Goal: Task Accomplishment & Management: Manage account settings

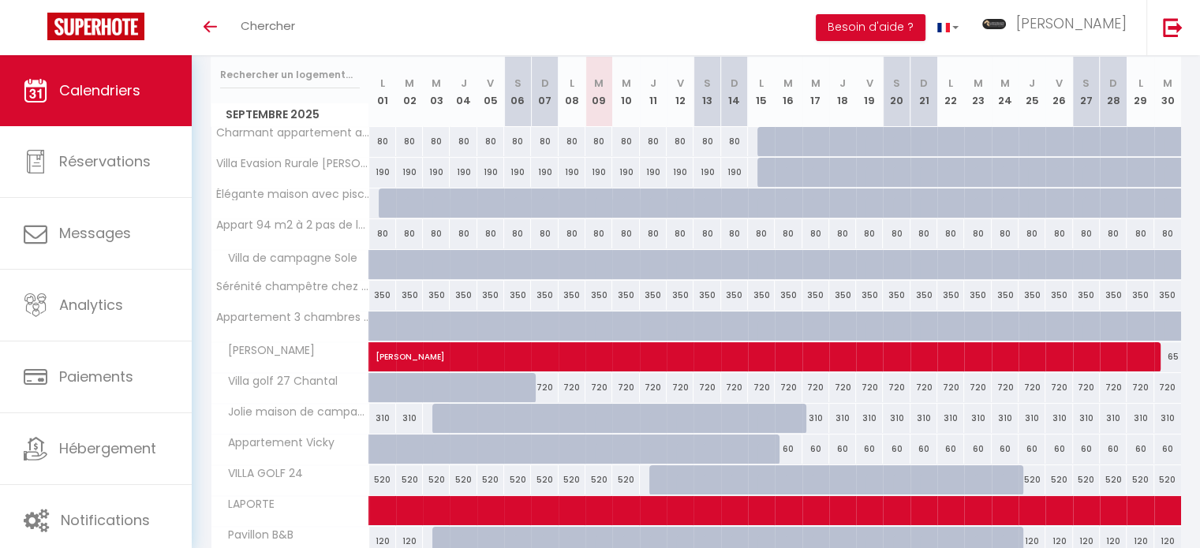
scroll to position [82, 0]
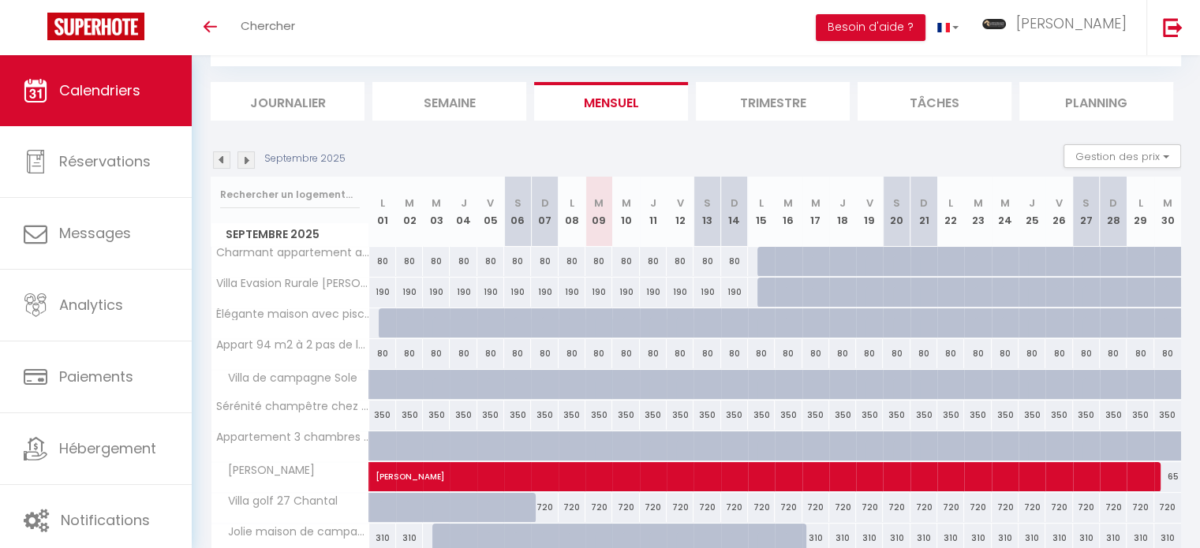
click at [251, 157] on img at bounding box center [245, 159] width 17 height 17
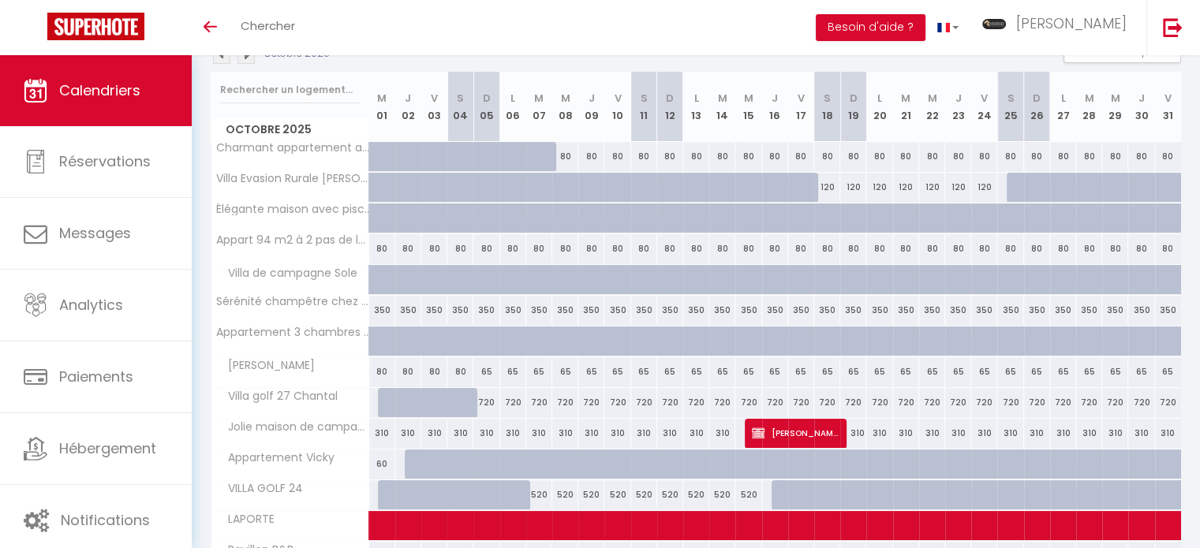
scroll to position [60, 0]
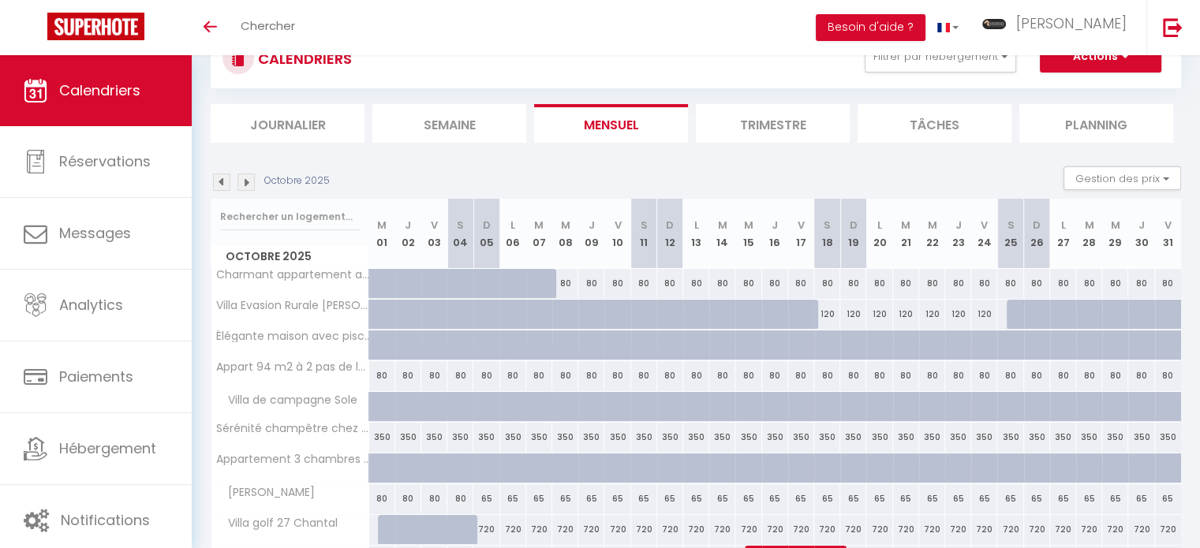
click at [222, 176] on img at bounding box center [221, 182] width 17 height 17
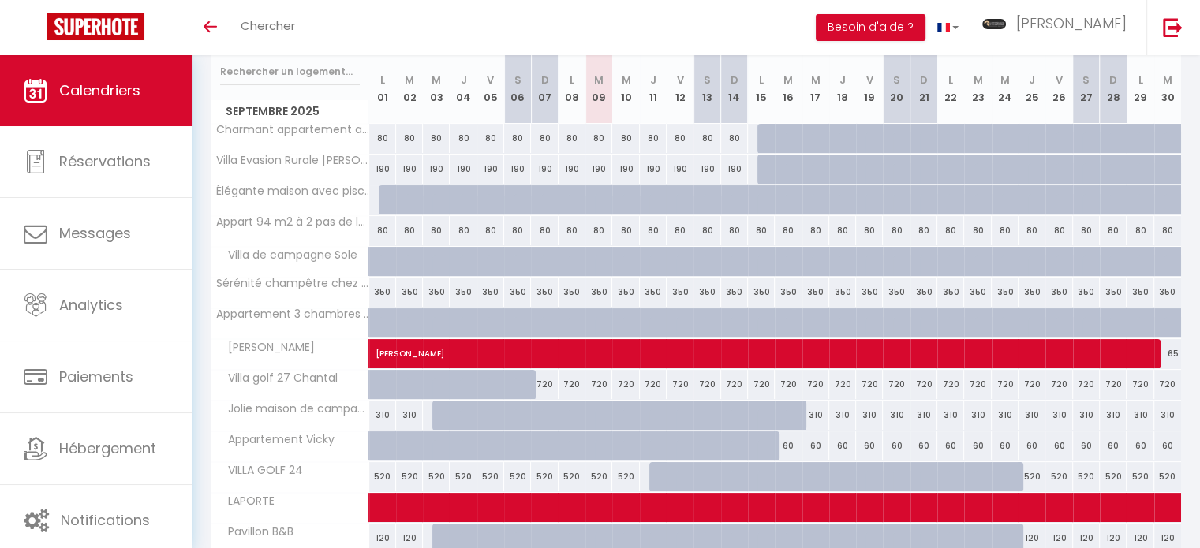
scroll to position [136, 0]
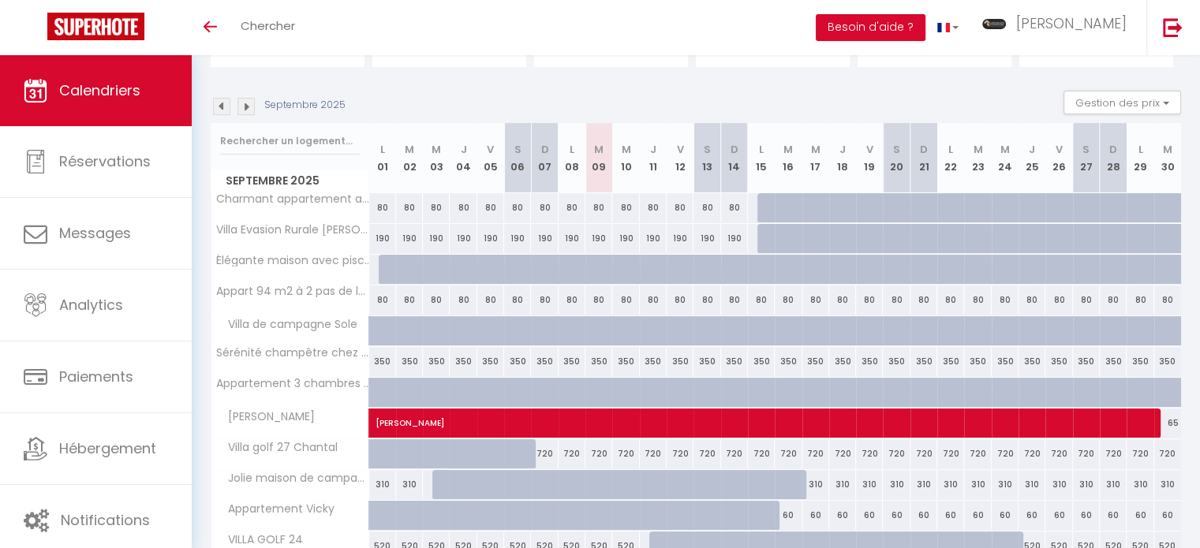
click at [251, 108] on img at bounding box center [245, 106] width 17 height 17
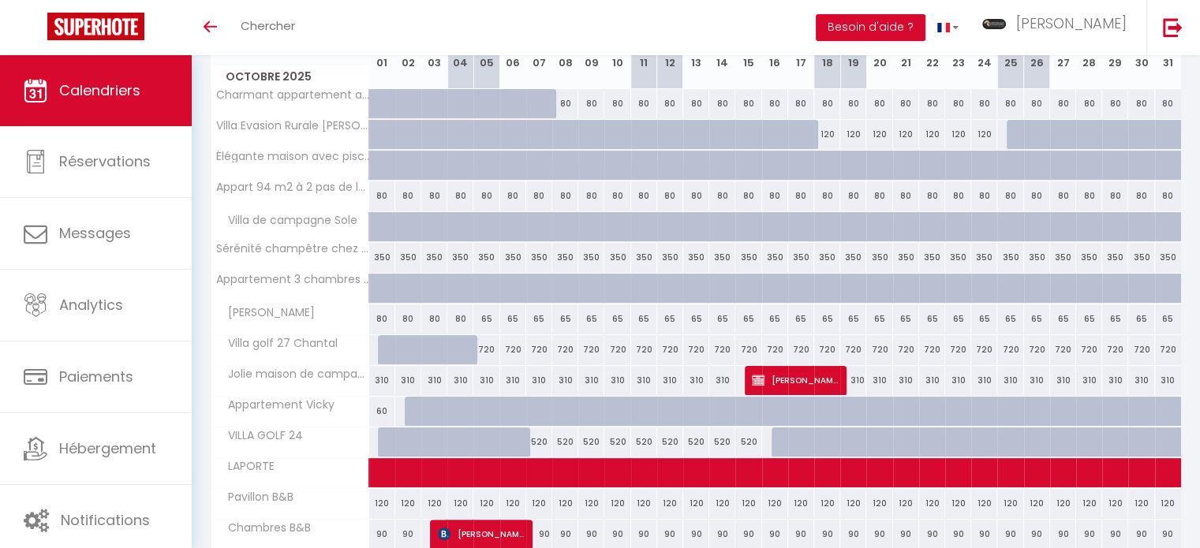
scroll to position [241, 0]
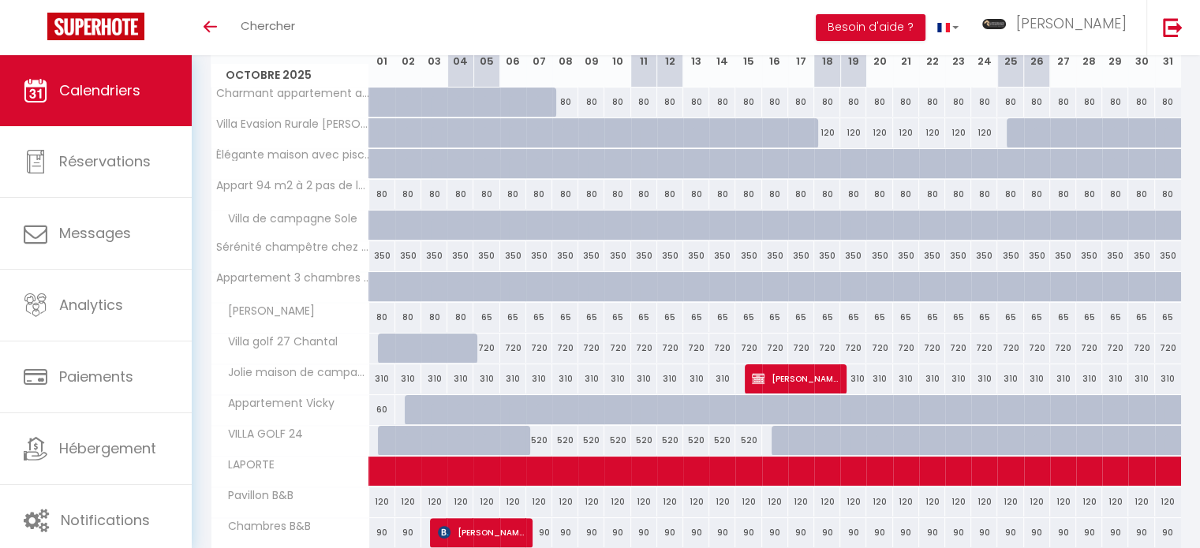
click at [465, 435] on div at bounding box center [470, 450] width 26 height 30
type input "520"
type input "[DATE]"
type input "Dim 05 Octobre 2025"
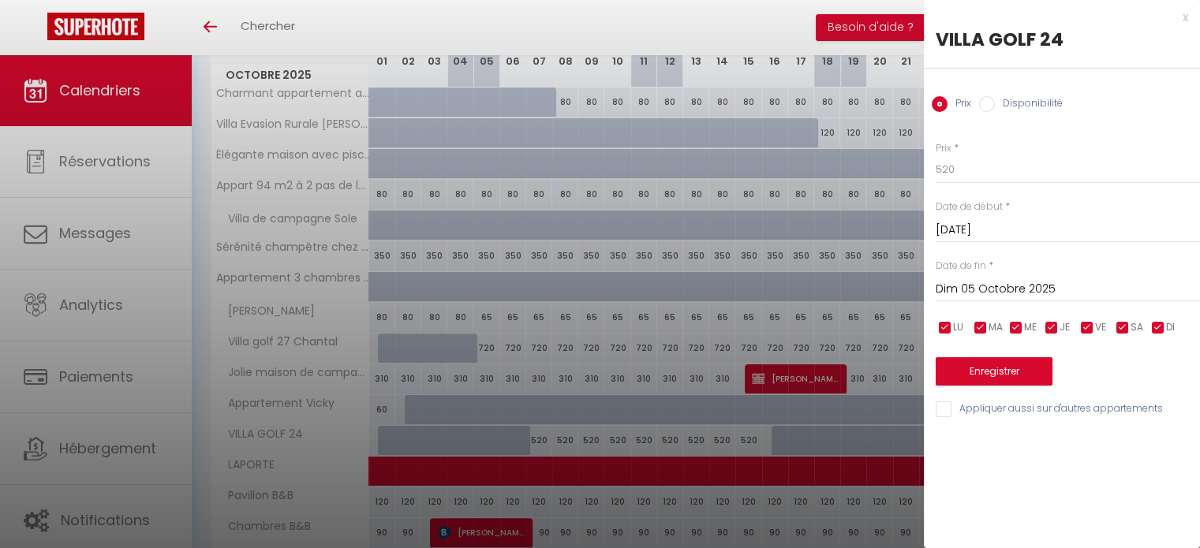
click at [1001, 101] on label "Disponibilité" at bounding box center [1029, 104] width 68 height 17
click at [995, 101] on input "Disponibilité" at bounding box center [987, 104] width 16 height 16
radio input "true"
radio input "false"
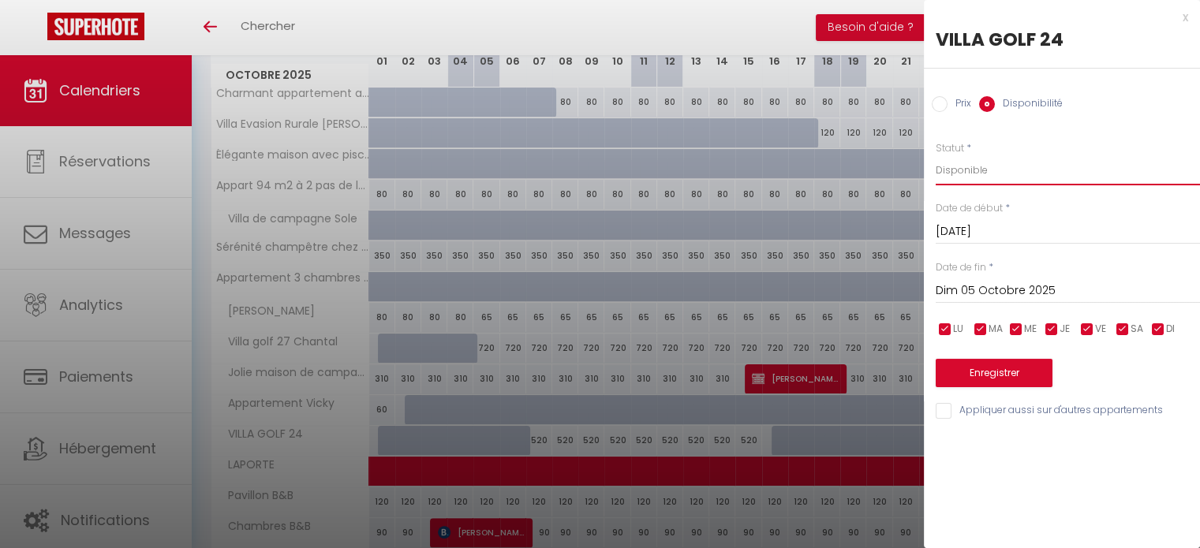
click at [962, 183] on select "Disponible Indisponible" at bounding box center [1067, 170] width 264 height 30
click at [979, 174] on select "Disponible Indisponible" at bounding box center [1067, 170] width 264 height 30
click at [975, 230] on input "[DATE]" at bounding box center [1067, 232] width 264 height 21
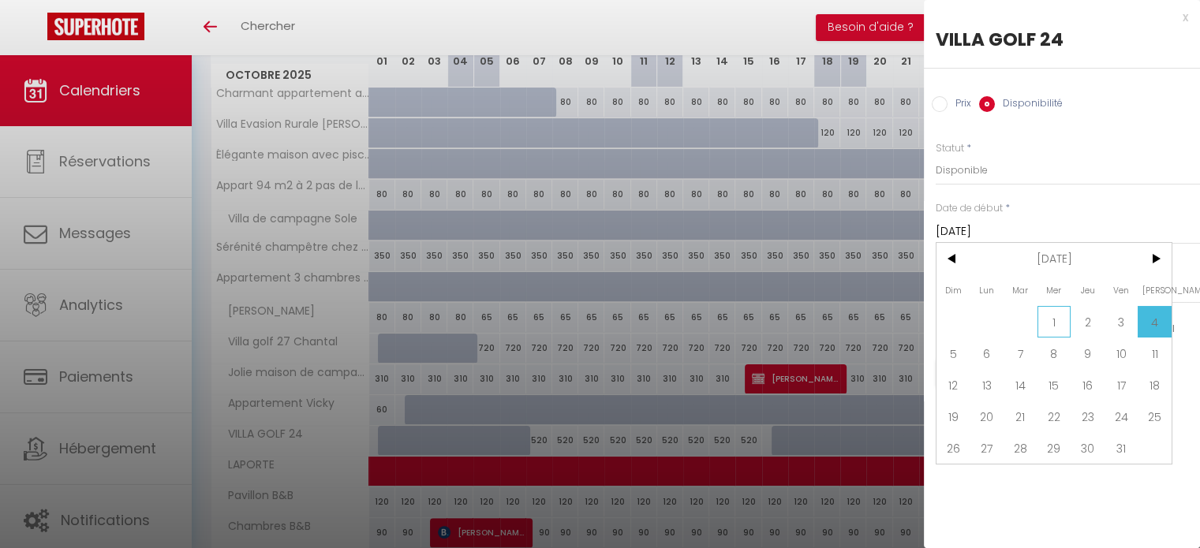
click at [1051, 312] on span "1" at bounding box center [1054, 322] width 34 height 32
type input "Mer 01 Octobre 2025"
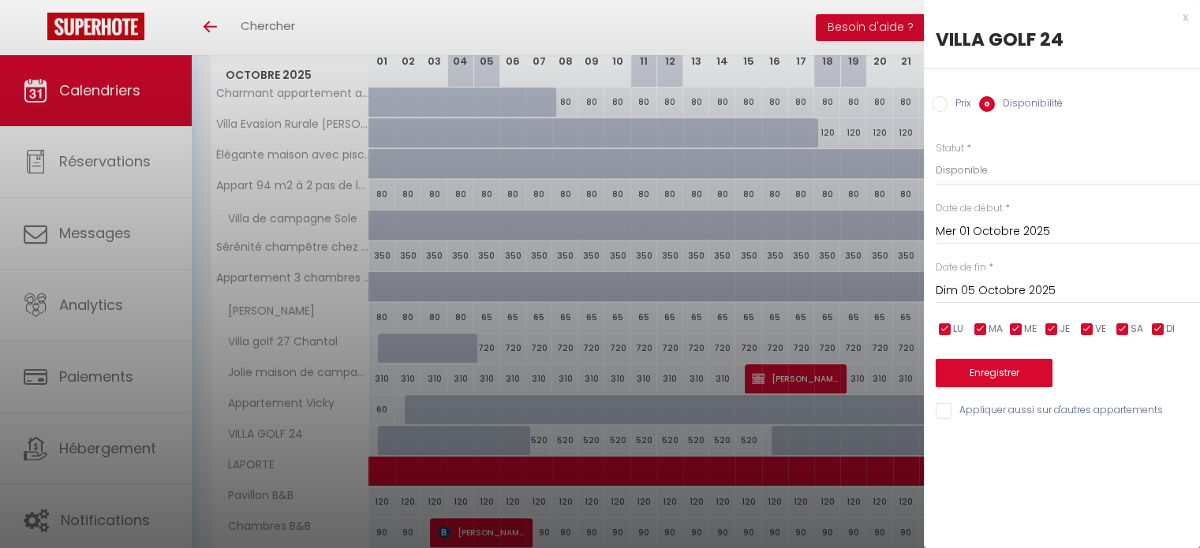
click at [1049, 296] on input "Dim 05 Octobre 2025" at bounding box center [1067, 291] width 264 height 21
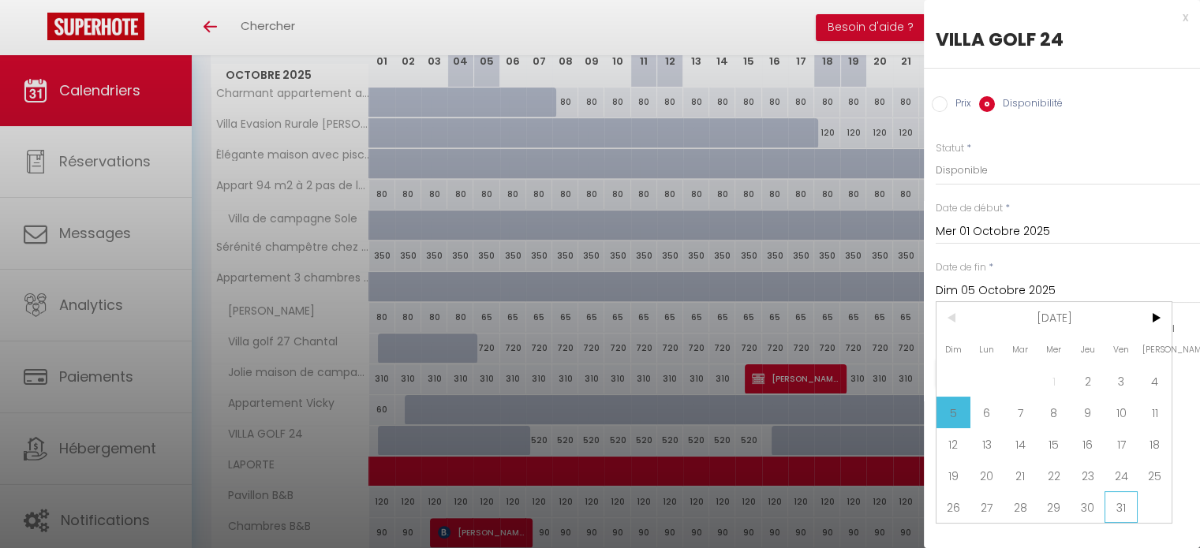
click at [1123, 507] on span "31" at bounding box center [1121, 507] width 34 height 32
type input "Ven 31 Octobre 2025"
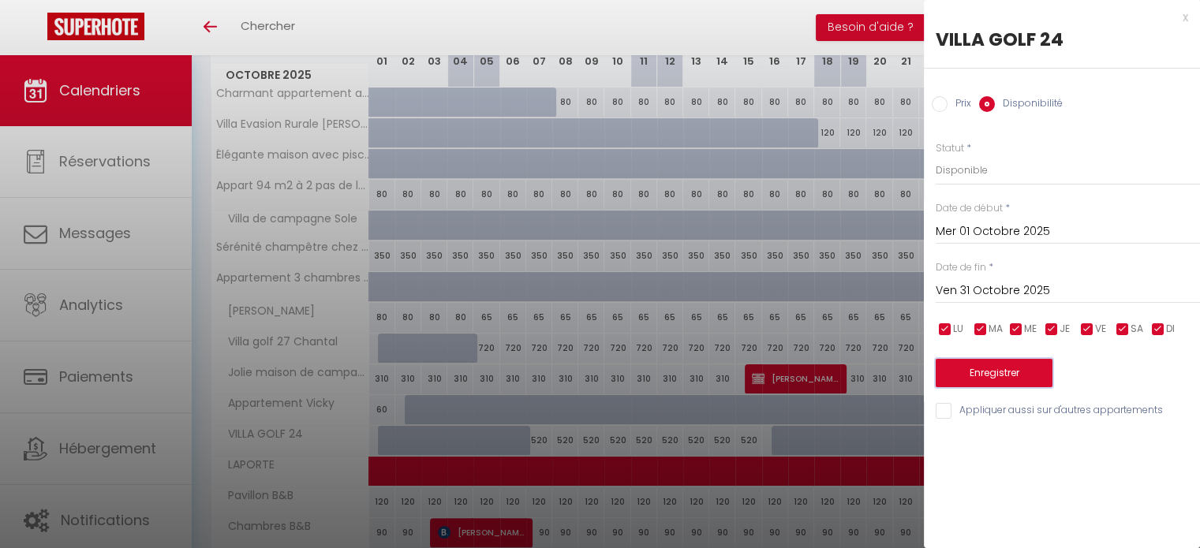
click at [1010, 378] on button "Enregistrer" at bounding box center [993, 373] width 117 height 28
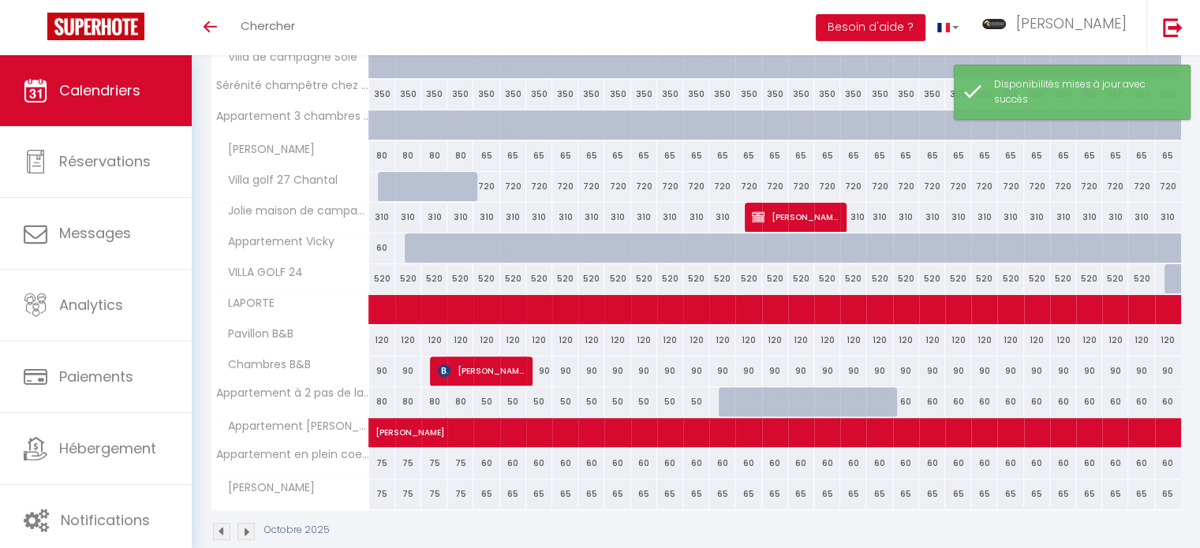
scroll to position [401, 0]
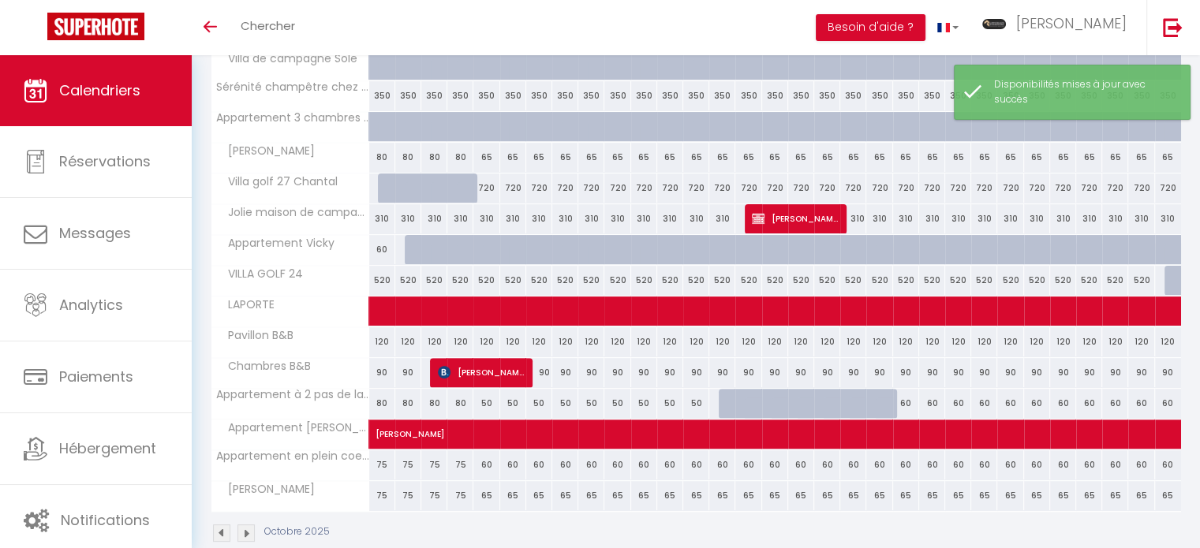
click at [497, 283] on div "520" at bounding box center [486, 280] width 26 height 29
select select "1"
type input "Dim 05 Octobre 2025"
type input "Lun 06 Octobre 2025"
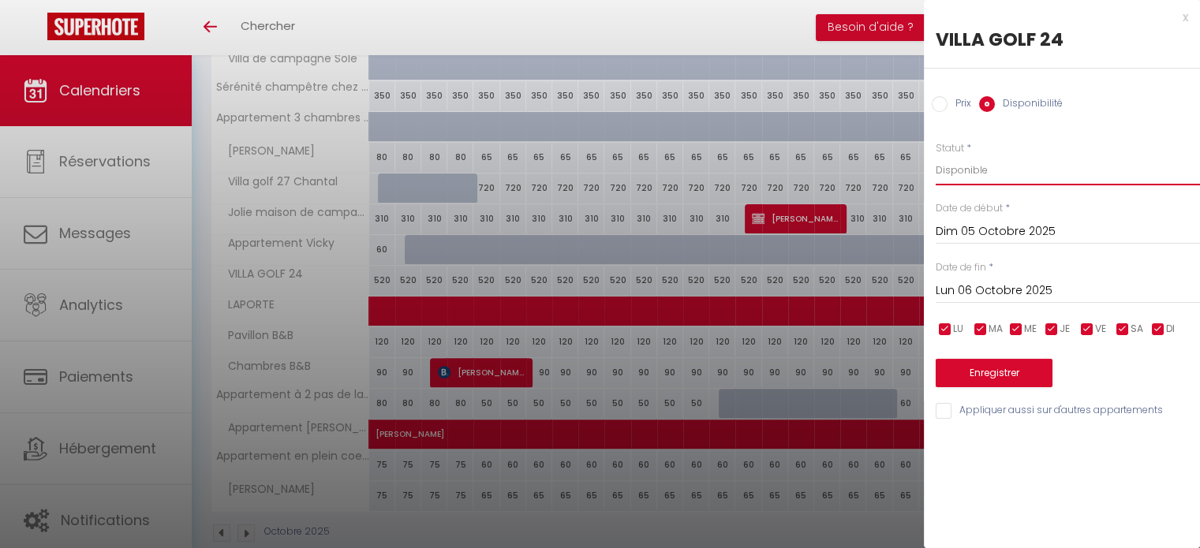
click at [950, 185] on select "Disponible Indisponible" at bounding box center [1067, 170] width 264 height 30
select select "0"
click at [935, 155] on select "Disponible Indisponible" at bounding box center [1067, 170] width 264 height 30
click at [975, 233] on input "Dim 05 Octobre 2025" at bounding box center [1067, 232] width 264 height 21
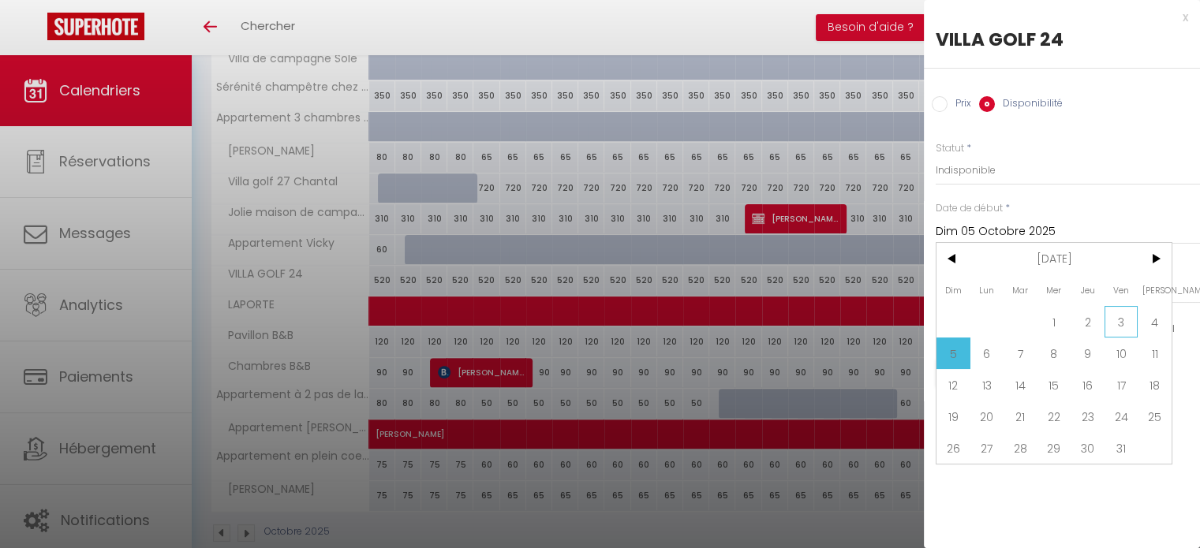
click at [1122, 319] on span "3" at bounding box center [1121, 322] width 34 height 32
type input "Ven 03 Octobre 2025"
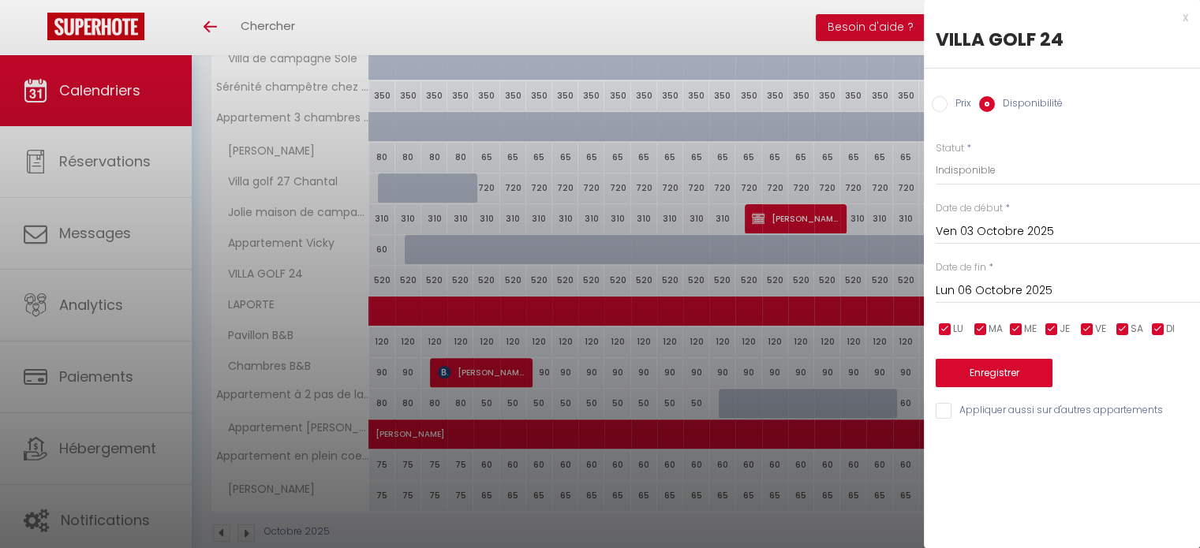
click at [1016, 282] on input "Lun 06 Octobre 2025" at bounding box center [1067, 291] width 264 height 21
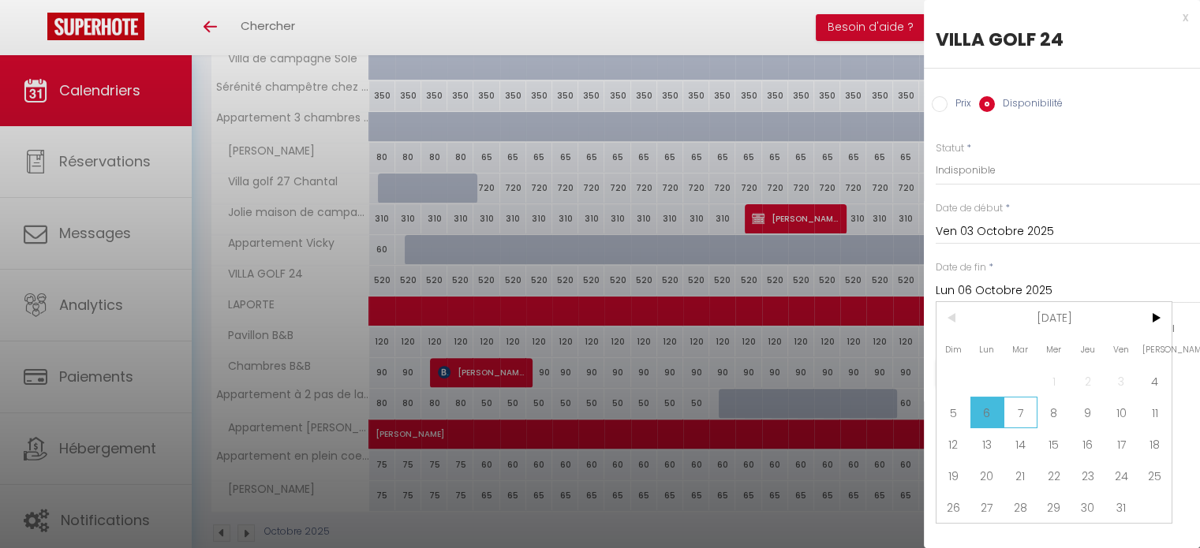
click at [1015, 416] on span "7" at bounding box center [1020, 413] width 34 height 32
type input "[DATE]"
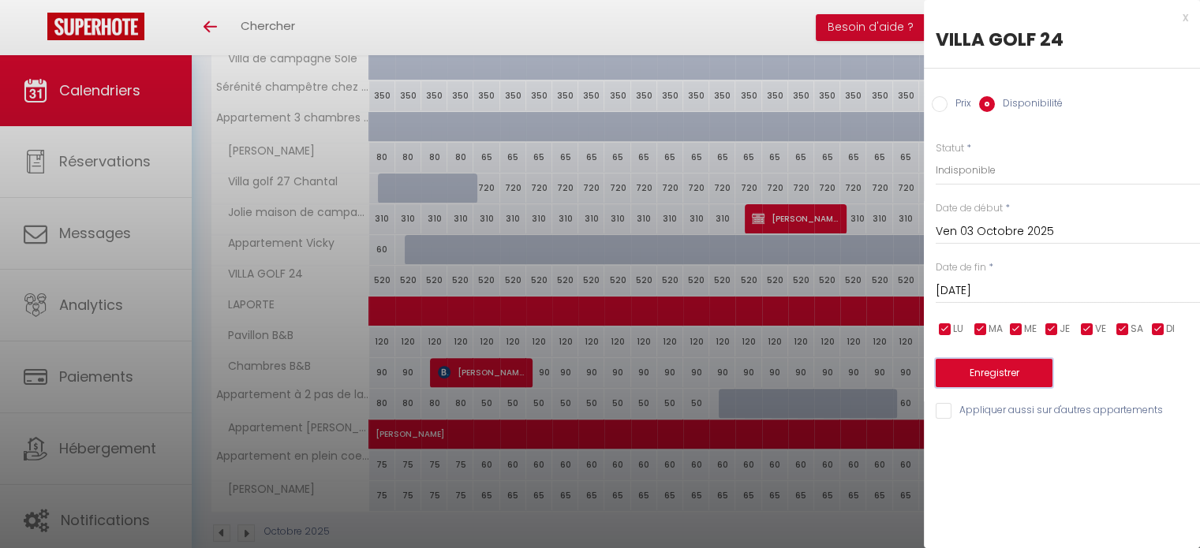
click at [1029, 380] on button "Enregistrer" at bounding box center [993, 373] width 117 height 28
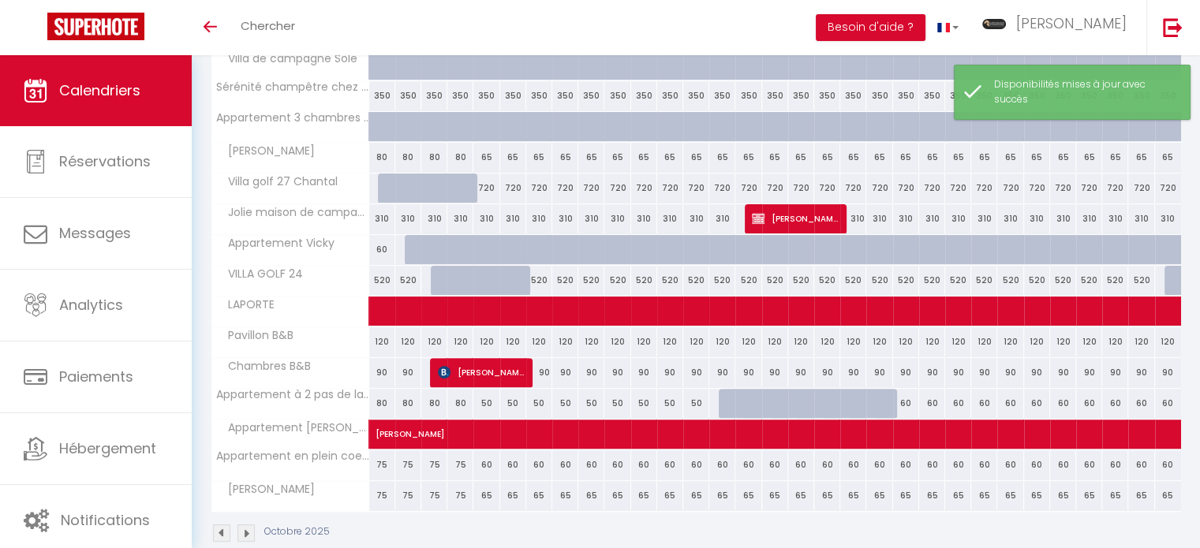
click at [760, 280] on div "520" at bounding box center [748, 280] width 26 height 29
select select "1"
type input "Mer 15 Octobre 2025"
type input "Jeu 16 Octobre 2025"
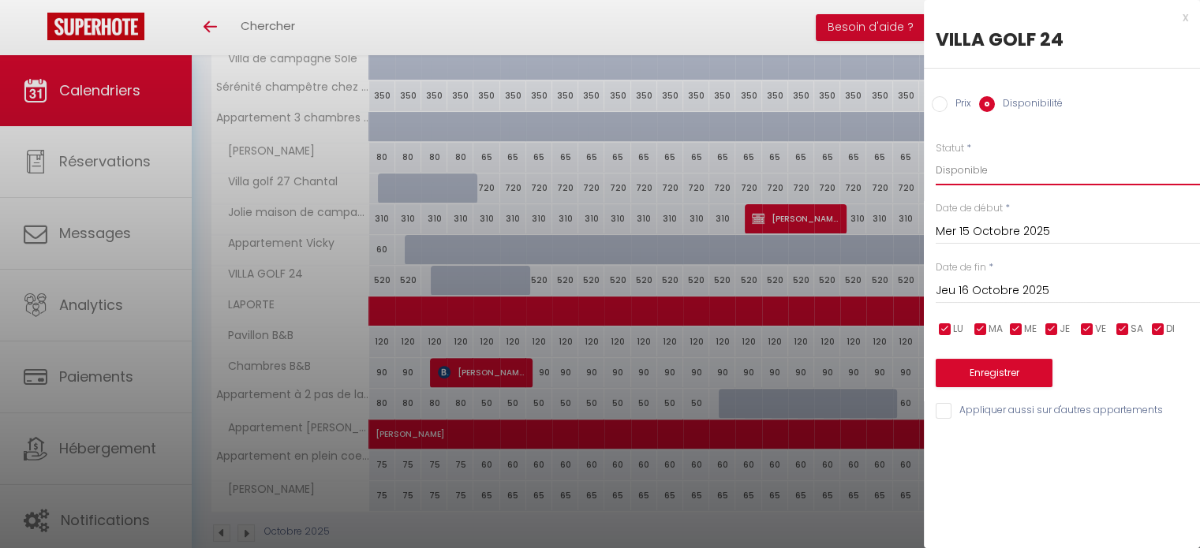
click at [973, 166] on select "Disponible Indisponible" at bounding box center [1067, 170] width 264 height 30
select select "0"
click at [935, 155] on select "Disponible Indisponible" at bounding box center [1067, 170] width 264 height 30
click at [969, 226] on input "Mer 15 Octobre 2025" at bounding box center [1067, 232] width 264 height 21
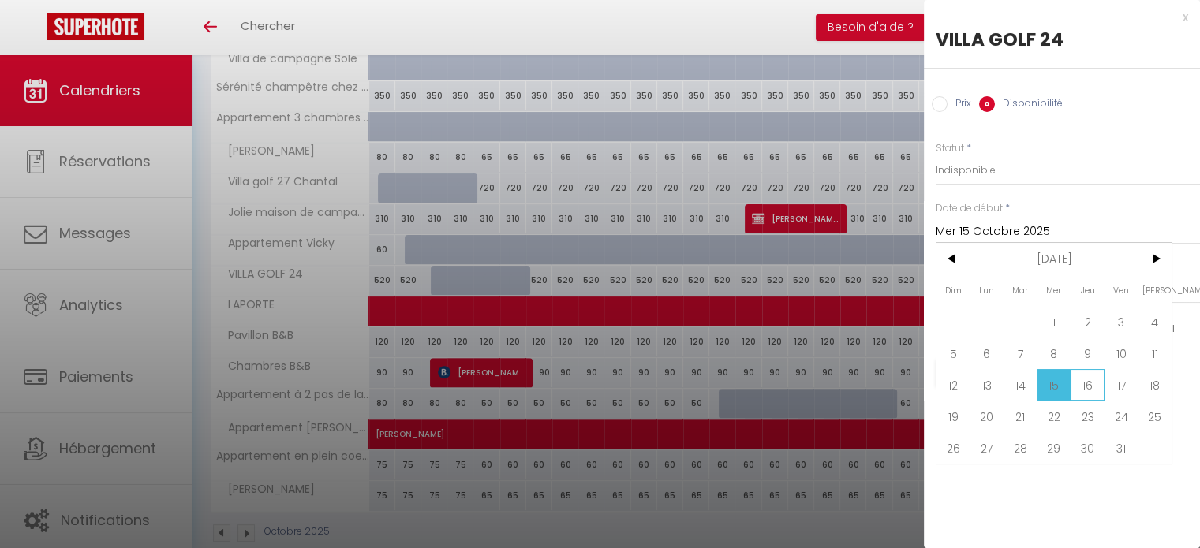
click at [1080, 379] on span "16" at bounding box center [1087, 385] width 34 height 32
type input "Jeu 16 Octobre 2025"
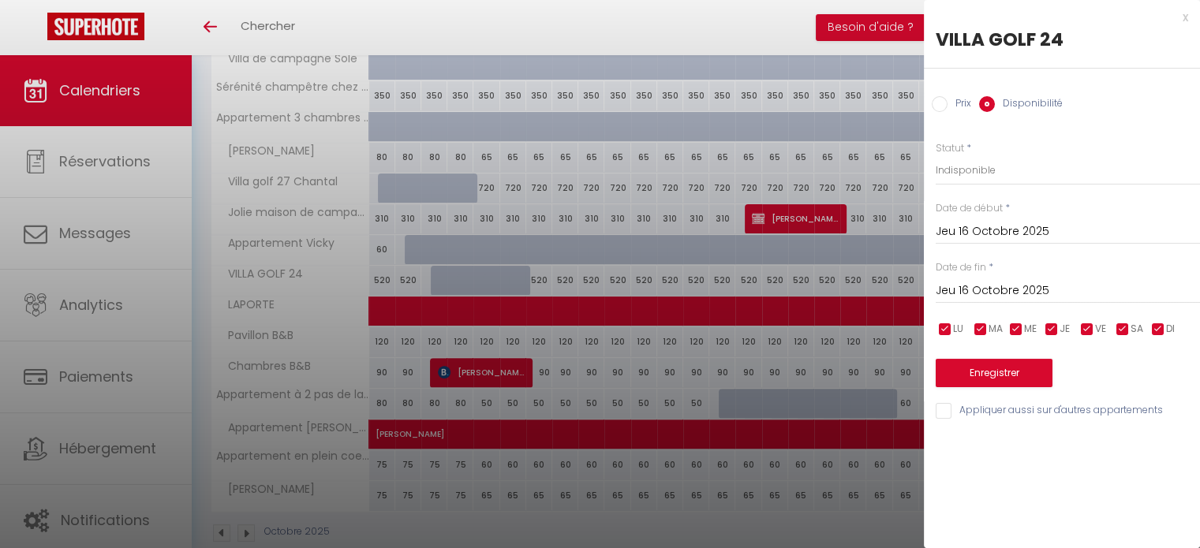
click at [1002, 289] on input "Jeu 16 Octobre 2025" at bounding box center [1067, 291] width 264 height 21
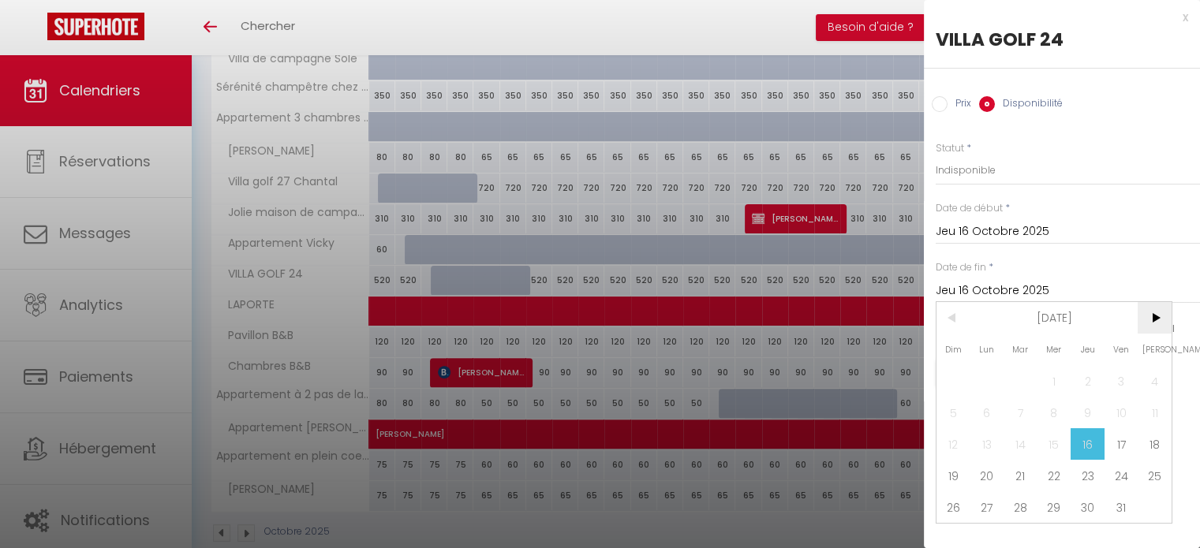
click at [1148, 318] on span ">" at bounding box center [1154, 318] width 34 height 32
click at [1152, 381] on span "1" at bounding box center [1154, 381] width 34 height 32
type input "[DATE]"
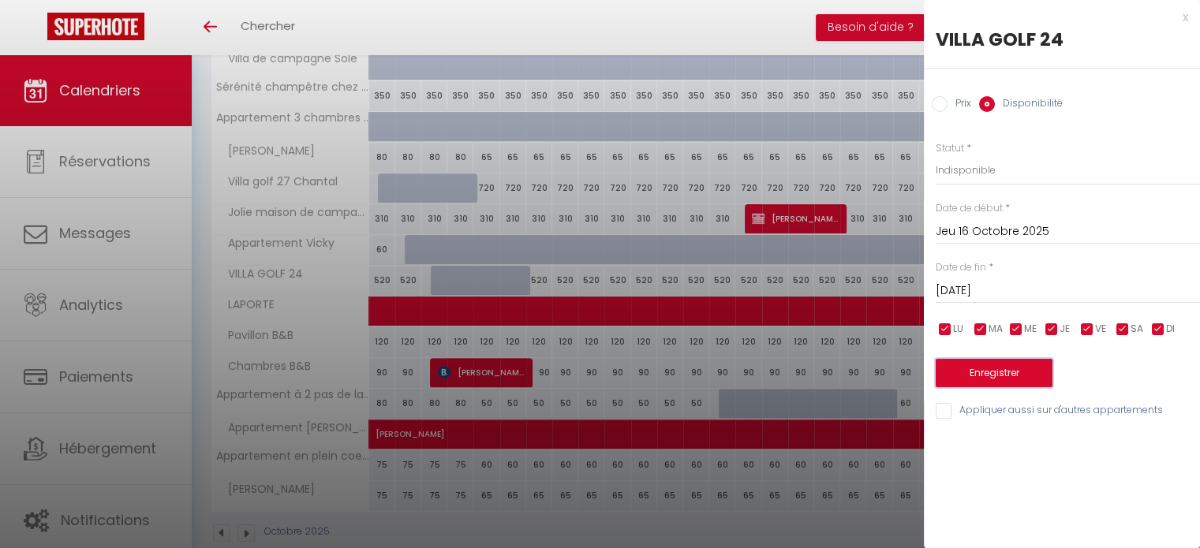
click at [1028, 379] on button "Enregistrer" at bounding box center [993, 373] width 117 height 28
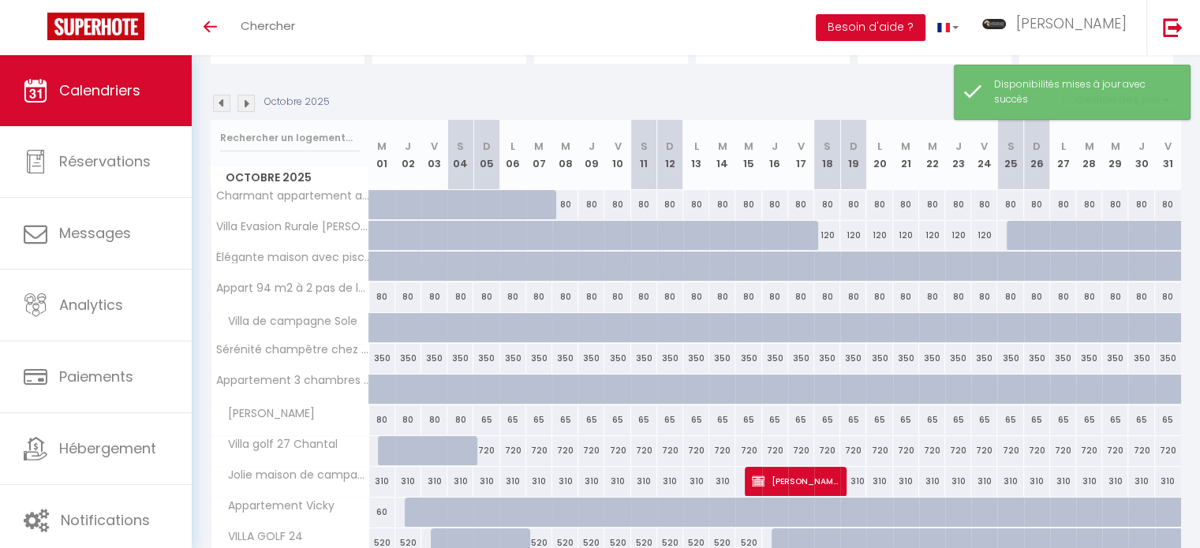
scroll to position [123, 0]
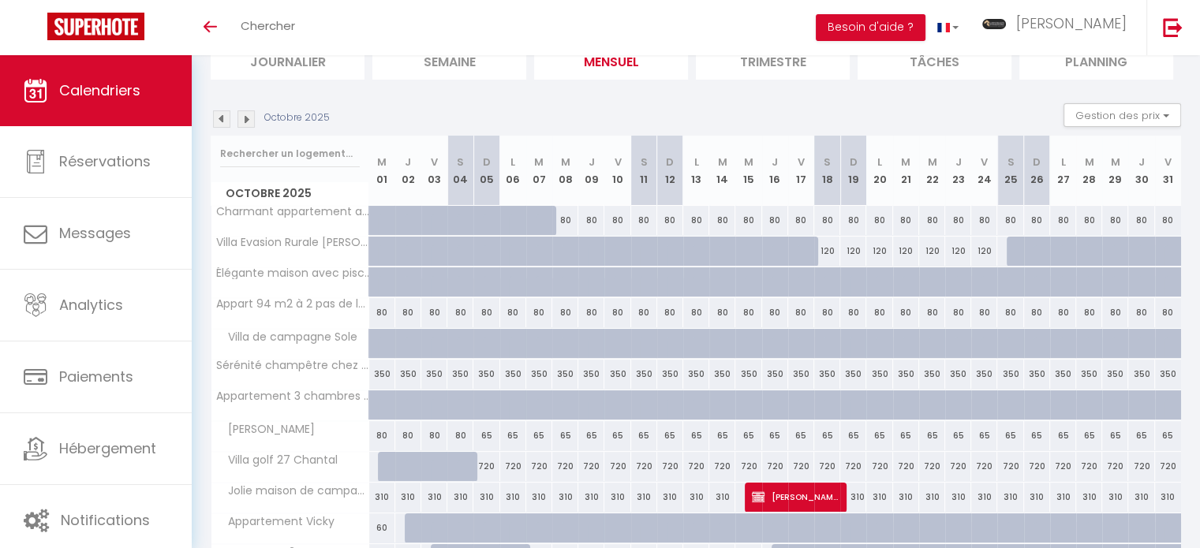
click at [252, 114] on img at bounding box center [245, 118] width 17 height 17
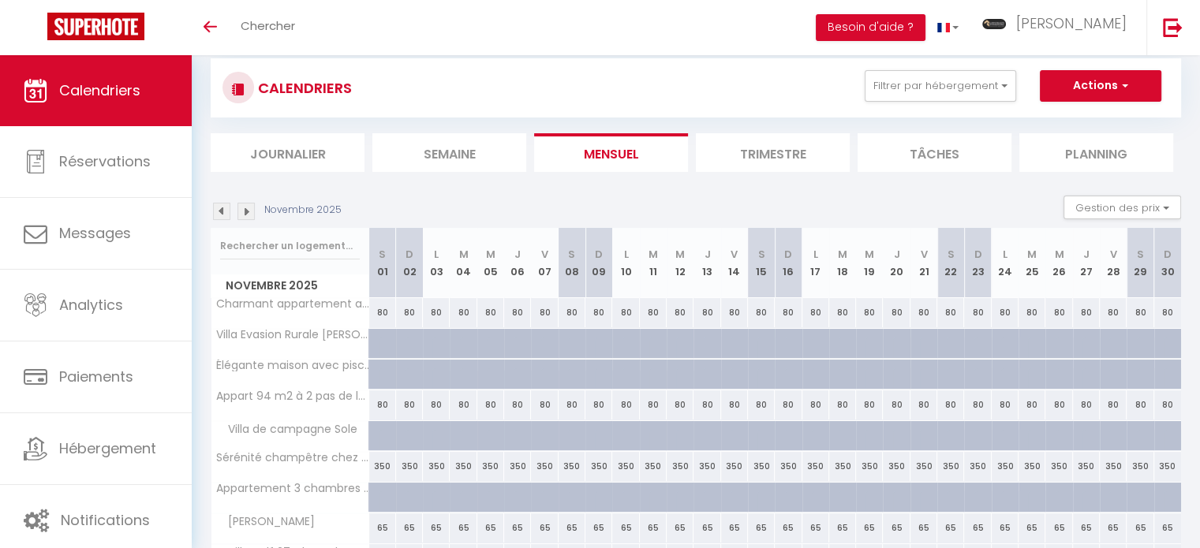
scroll to position [0, 0]
